Goal: Navigation & Orientation: Find specific page/section

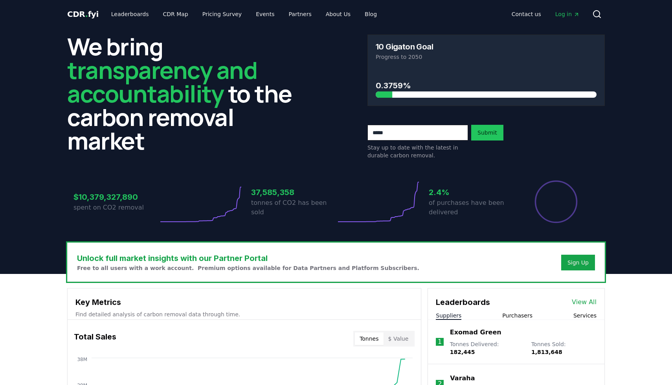
scroll to position [228, 0]
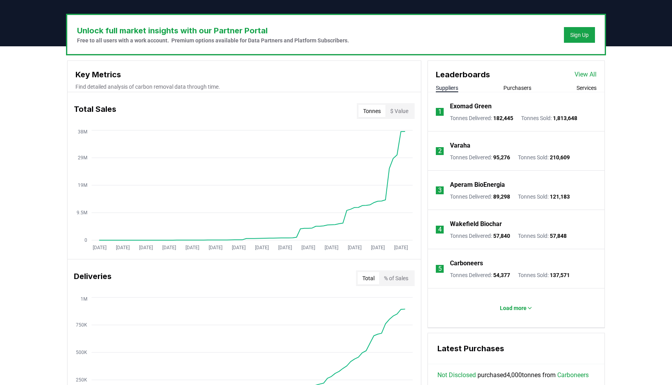
click at [589, 73] on link "View All" at bounding box center [585, 74] width 22 height 9
